Goal: Task Accomplishment & Management: Use online tool/utility

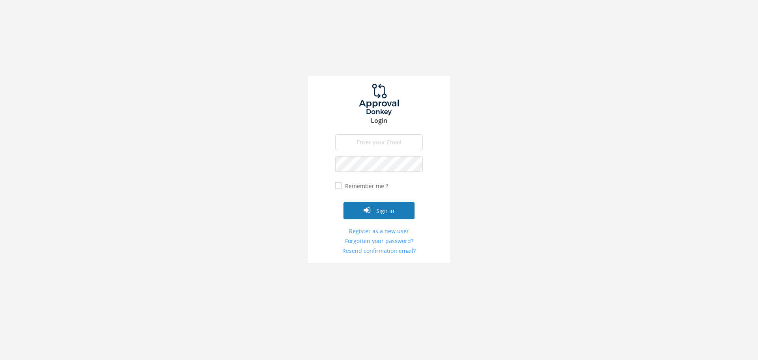
type input "[PERSON_NAME][EMAIL_ADDRESS][DOMAIN_NAME]"
click at [373, 212] on button "Sign in" at bounding box center [378, 210] width 71 height 17
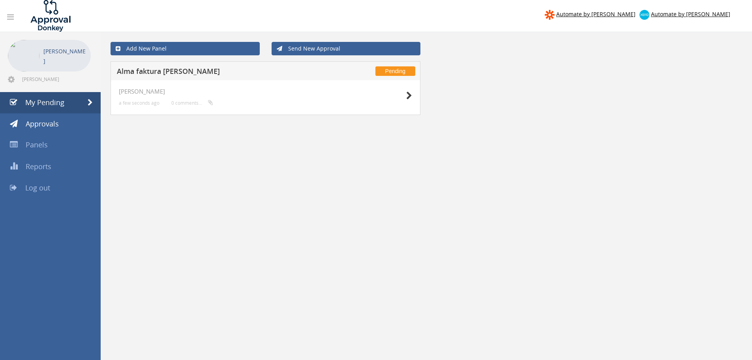
click at [221, 69] on h5 "Alma faktura [PERSON_NAME]" at bounding box center [221, 73] width 208 height 10
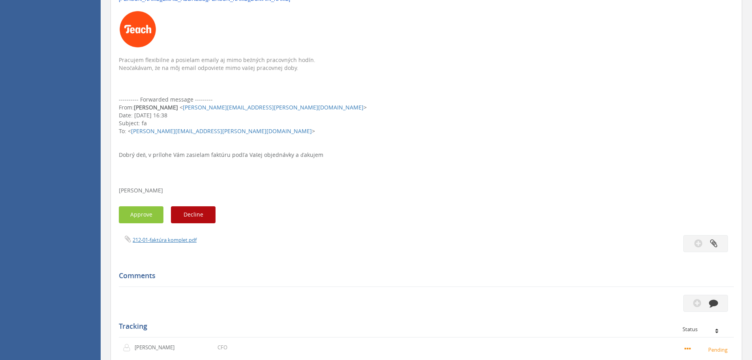
scroll to position [355, 0]
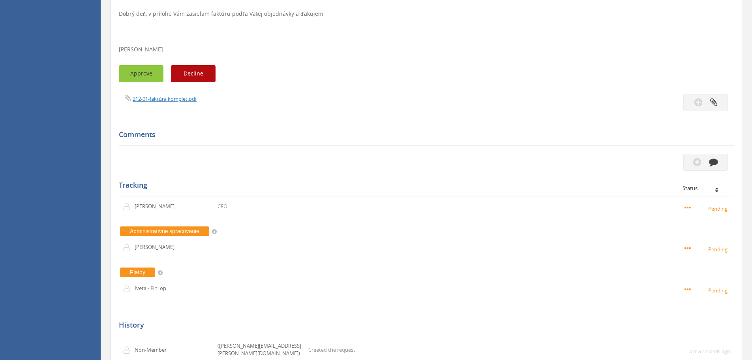
click at [137, 75] on button "Approve" at bounding box center [141, 73] width 45 height 17
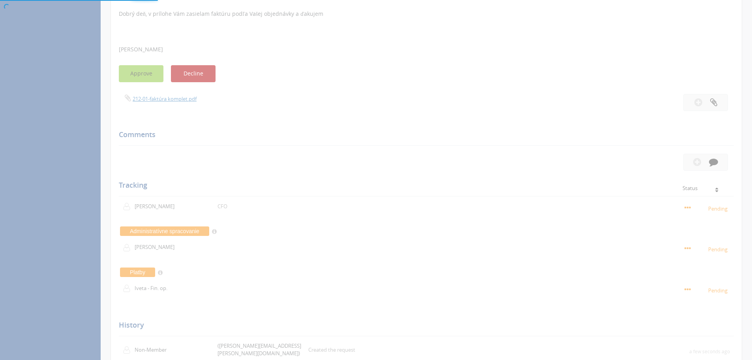
scroll to position [32, 0]
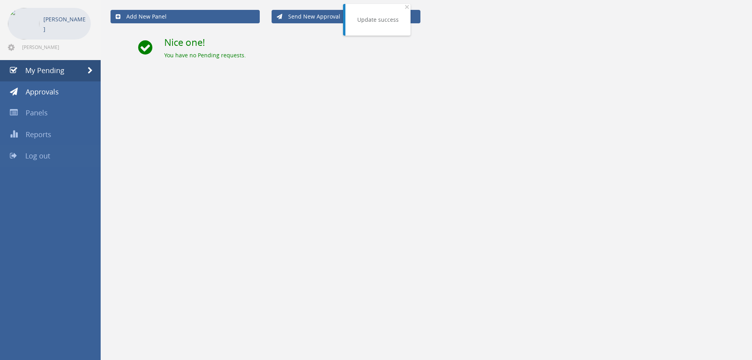
click at [43, 152] on span "Log out" at bounding box center [37, 155] width 25 height 9
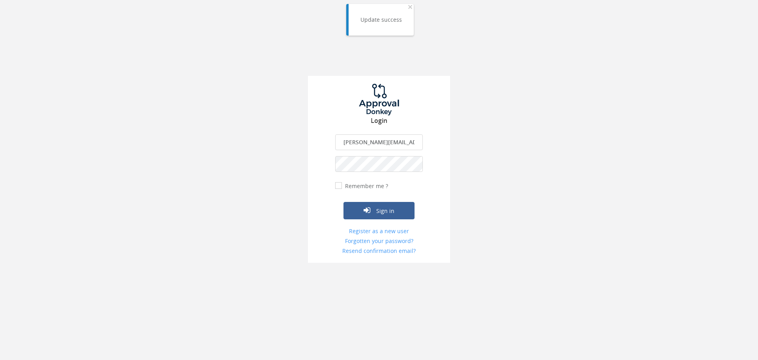
click at [386, 143] on input "[PERSON_NAME][EMAIL_ADDRESS][PERSON_NAME][DOMAIN_NAME]" at bounding box center [379, 142] width 88 height 16
click at [388, 148] on input "[EMAIL_ADDRESS][DOMAIN_NAME]" at bounding box center [379, 142] width 88 height 16
type input "[EMAIL_ADDRESS][DOMAIN_NAME]"
click at [380, 206] on button "Sign in" at bounding box center [378, 210] width 71 height 17
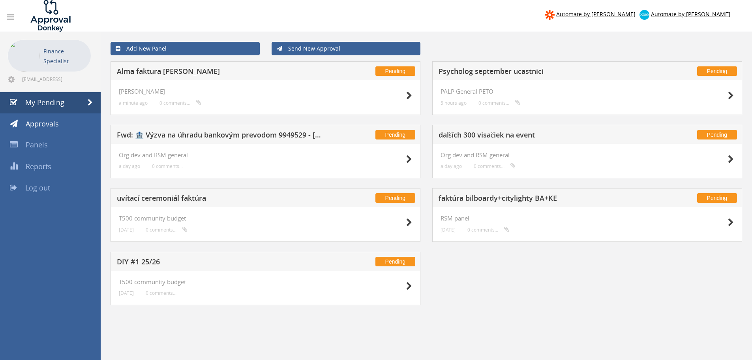
click at [184, 73] on h5 "Alma faktura [PERSON_NAME]" at bounding box center [221, 73] width 208 height 10
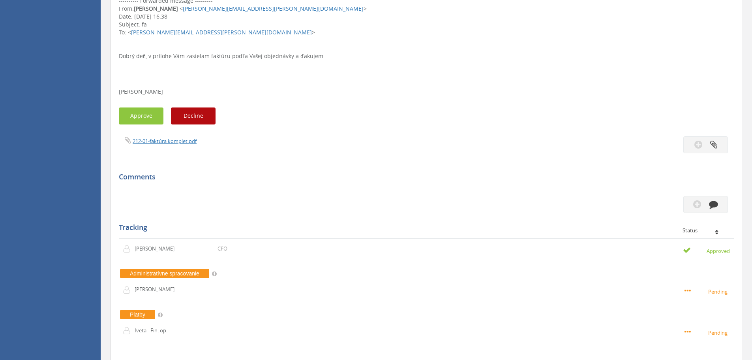
scroll to position [316, 0]
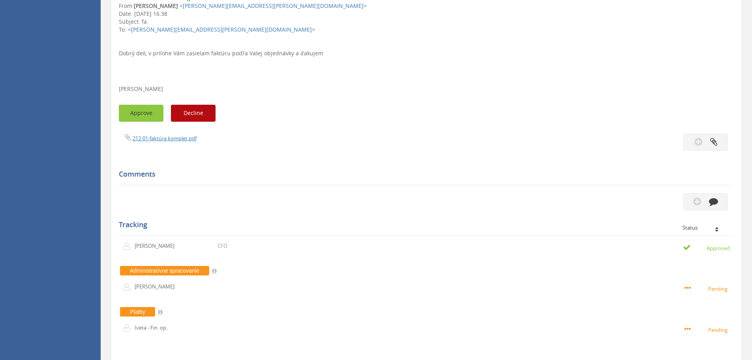
click at [145, 107] on button "Approve" at bounding box center [141, 113] width 45 height 17
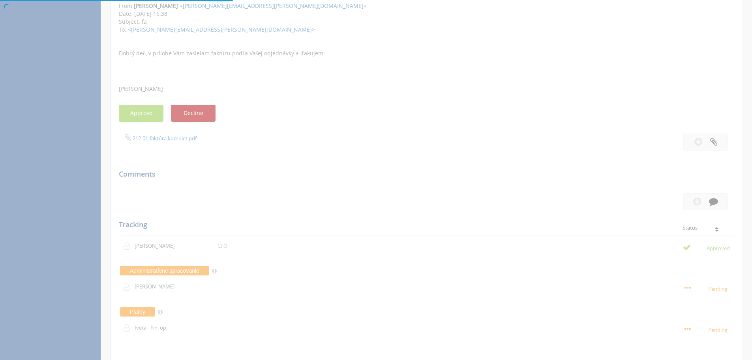
scroll to position [32, 0]
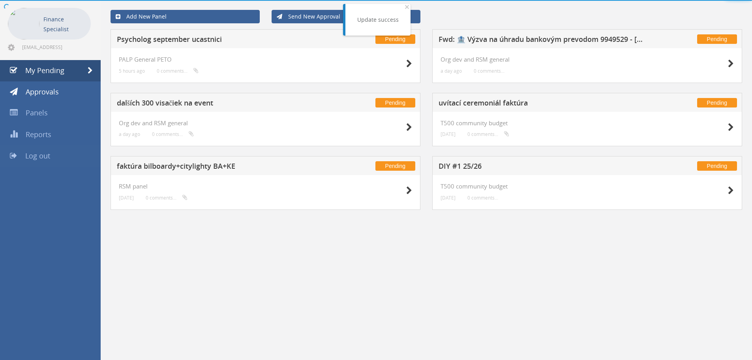
click at [41, 157] on span "Log out" at bounding box center [37, 155] width 25 height 9
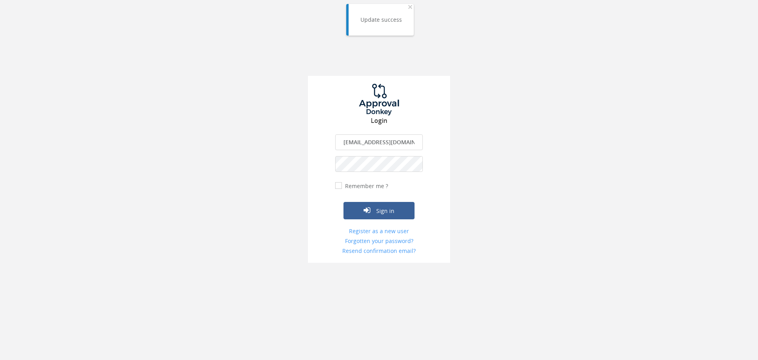
click at [362, 143] on input "[EMAIL_ADDRESS][DOMAIN_NAME]" at bounding box center [379, 142] width 88 height 16
type input "[EMAIL_ADDRESS][DOMAIN_NAME]"
click at [378, 210] on button "Sign in" at bounding box center [378, 210] width 71 height 17
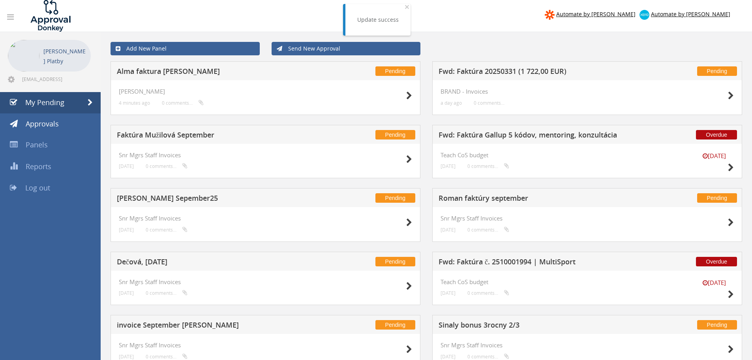
click at [174, 70] on h5 "Alma faktura [PERSON_NAME]" at bounding box center [221, 73] width 208 height 10
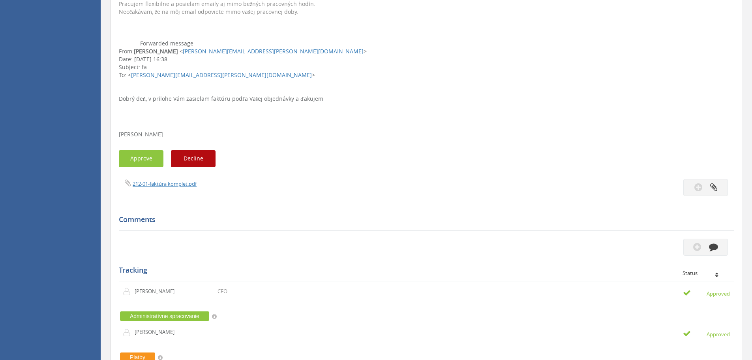
scroll to position [316, 0]
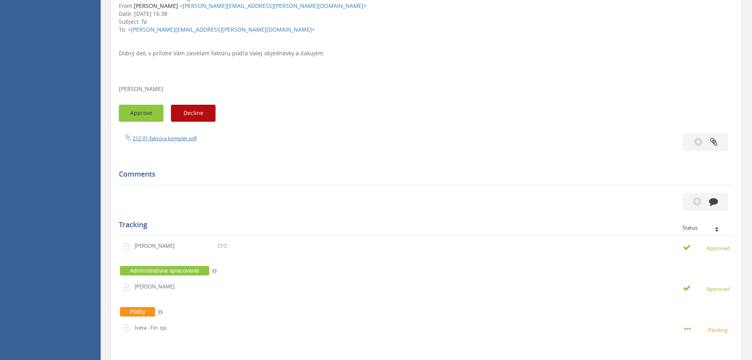
click at [139, 111] on button "Approve" at bounding box center [141, 113] width 45 height 17
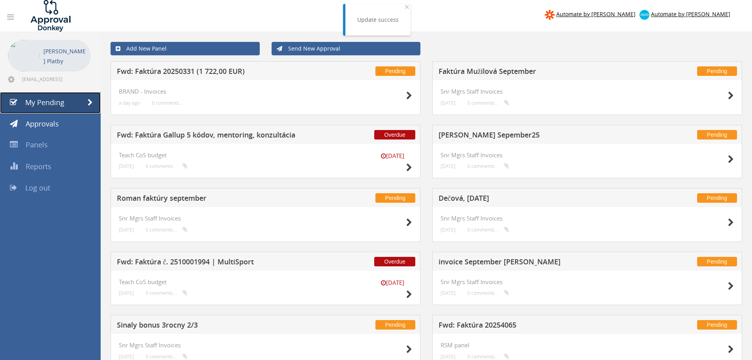
click at [42, 106] on span "My Pending" at bounding box center [44, 102] width 39 height 9
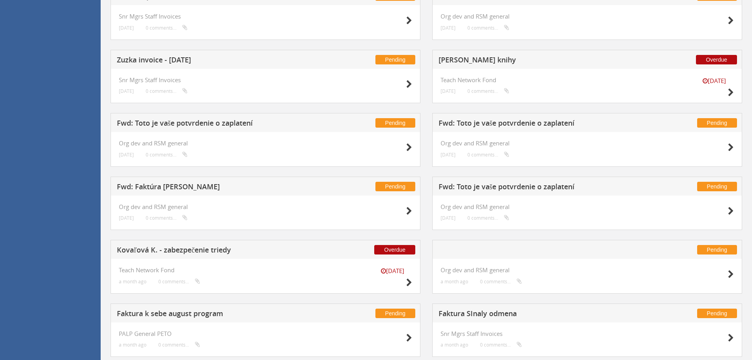
scroll to position [1365, 0]
